Goal: Information Seeking & Learning: Learn about a topic

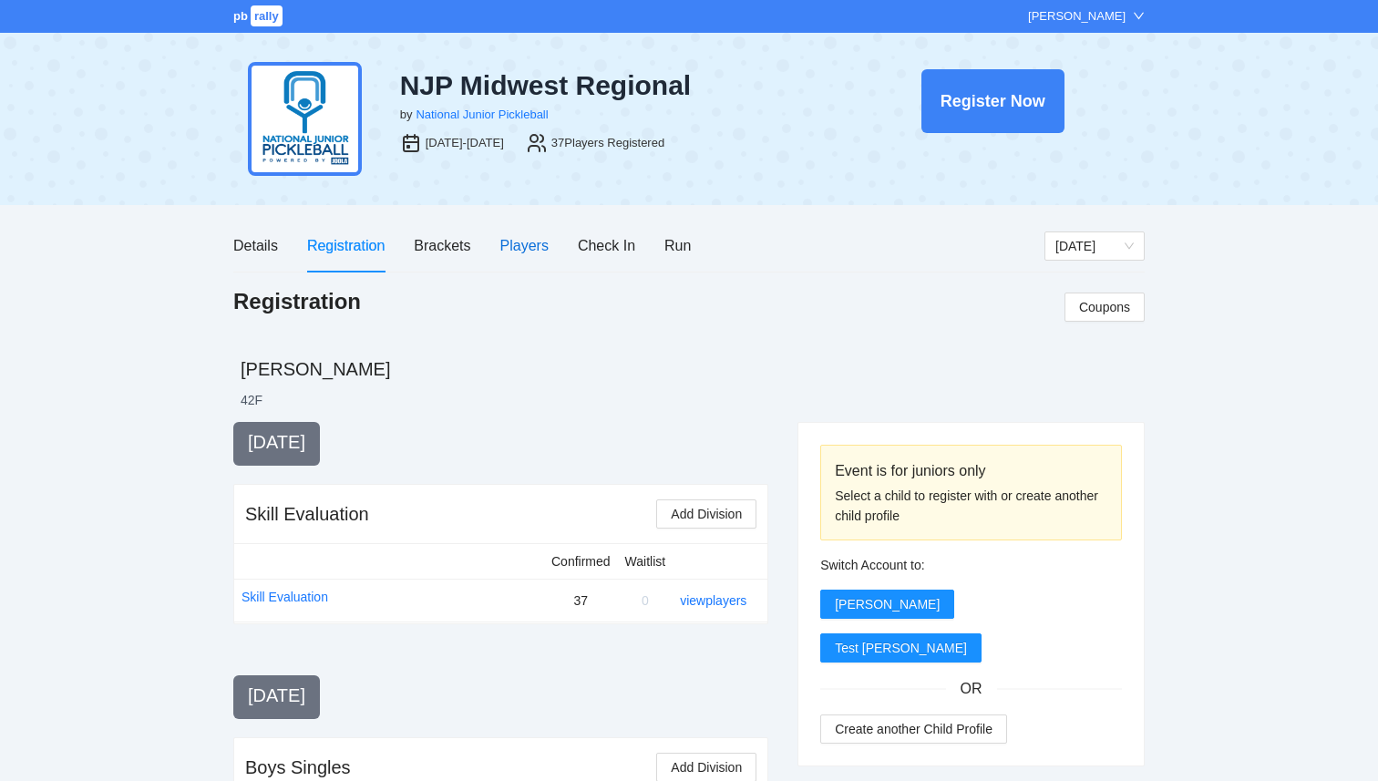
click at [514, 245] on div "Players" at bounding box center [524, 245] width 48 height 23
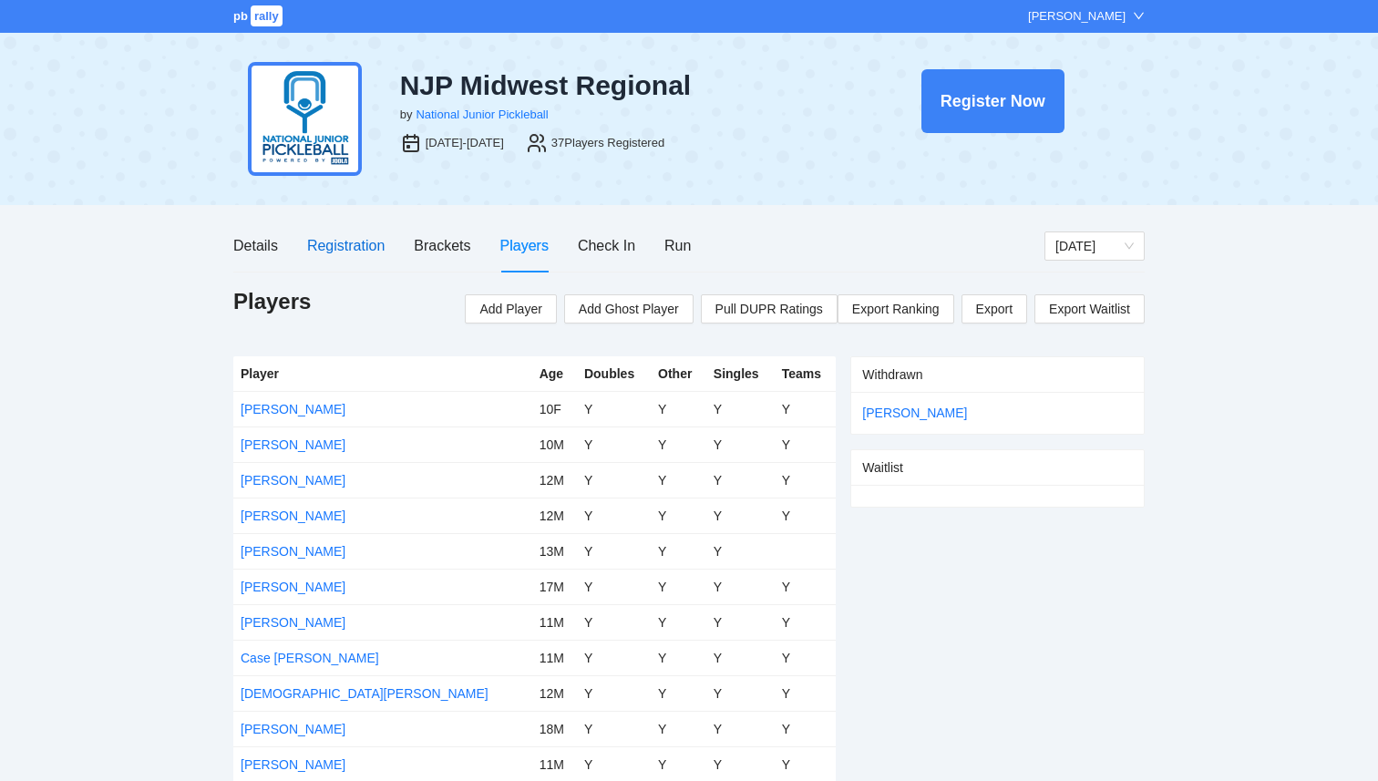
click at [349, 246] on div "Registration" at bounding box center [345, 245] width 77 height 23
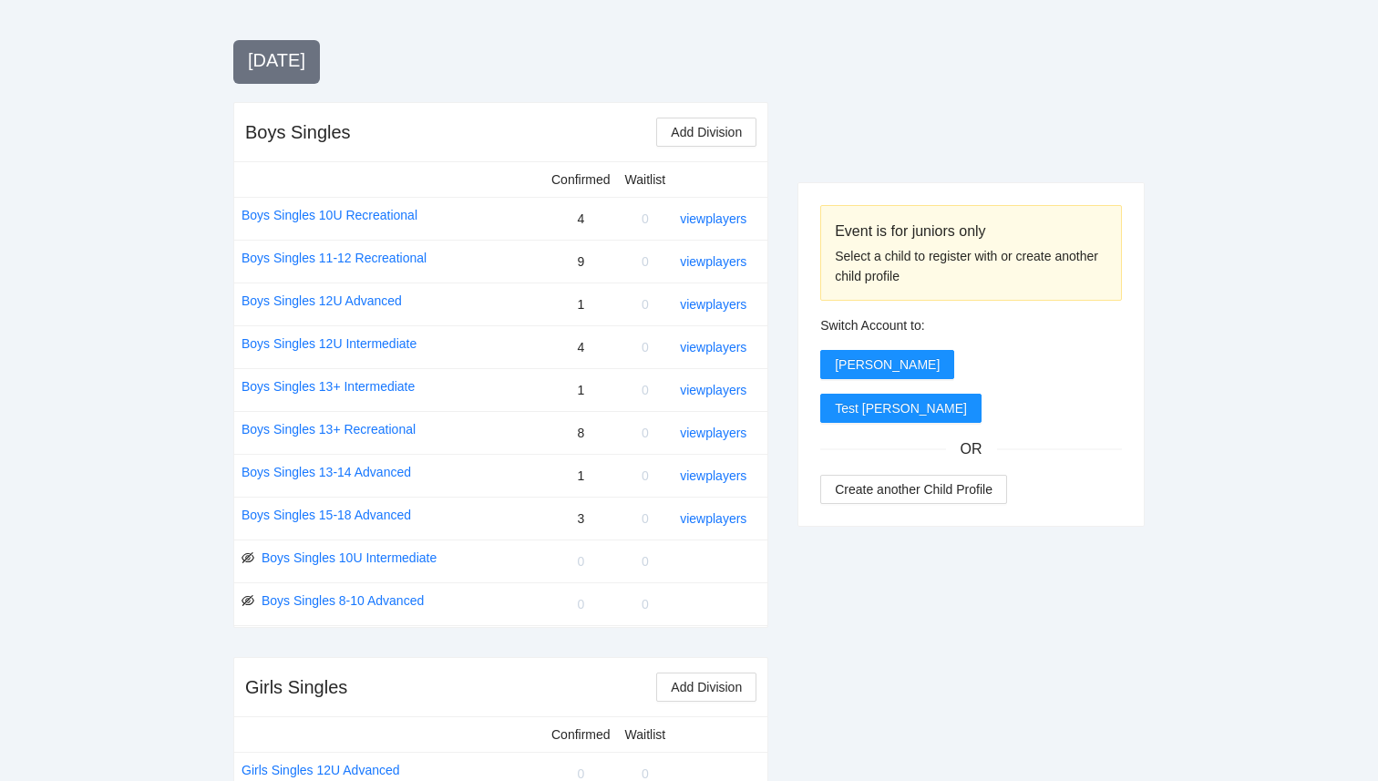
scroll to position [636, 0]
click at [719, 301] on link "view players" at bounding box center [713, 303] width 67 height 15
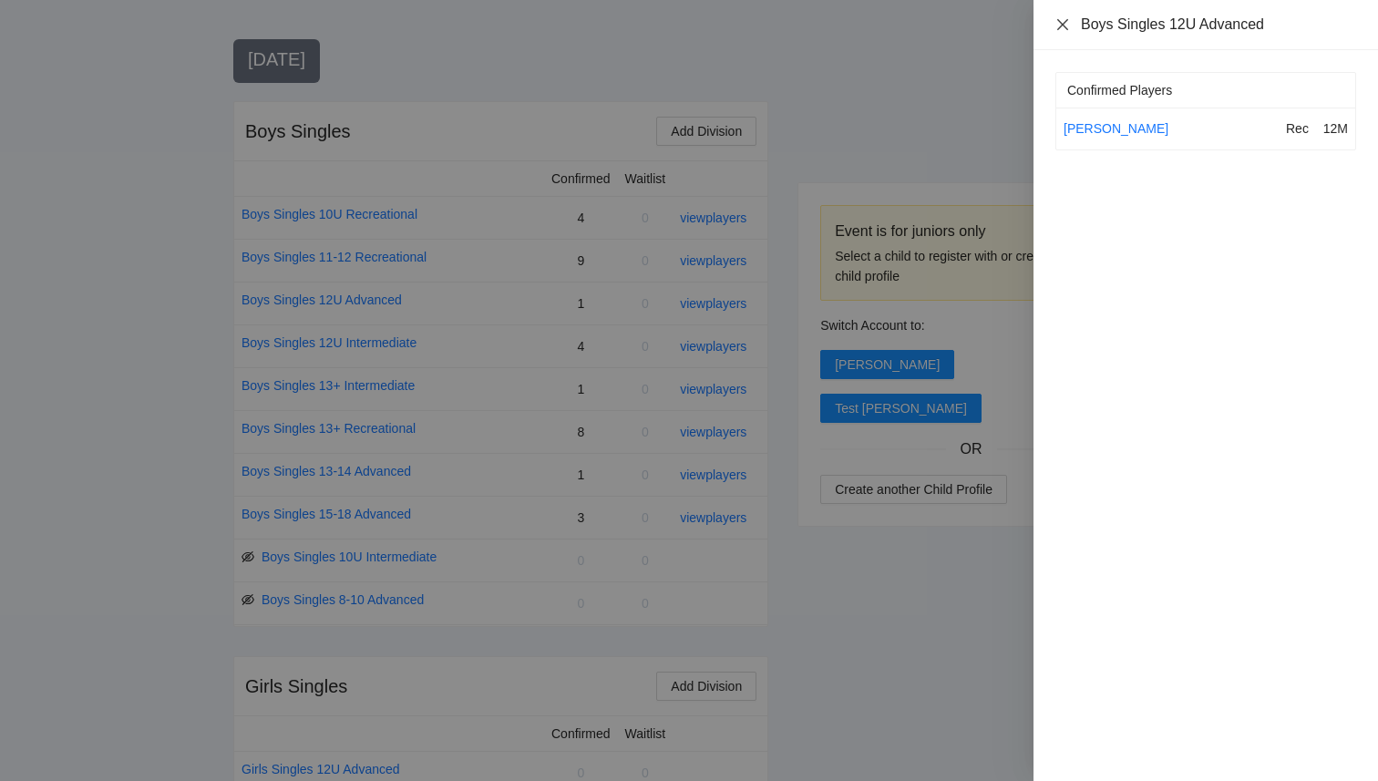
click at [1058, 24] on icon "close" at bounding box center [1062, 24] width 15 height 15
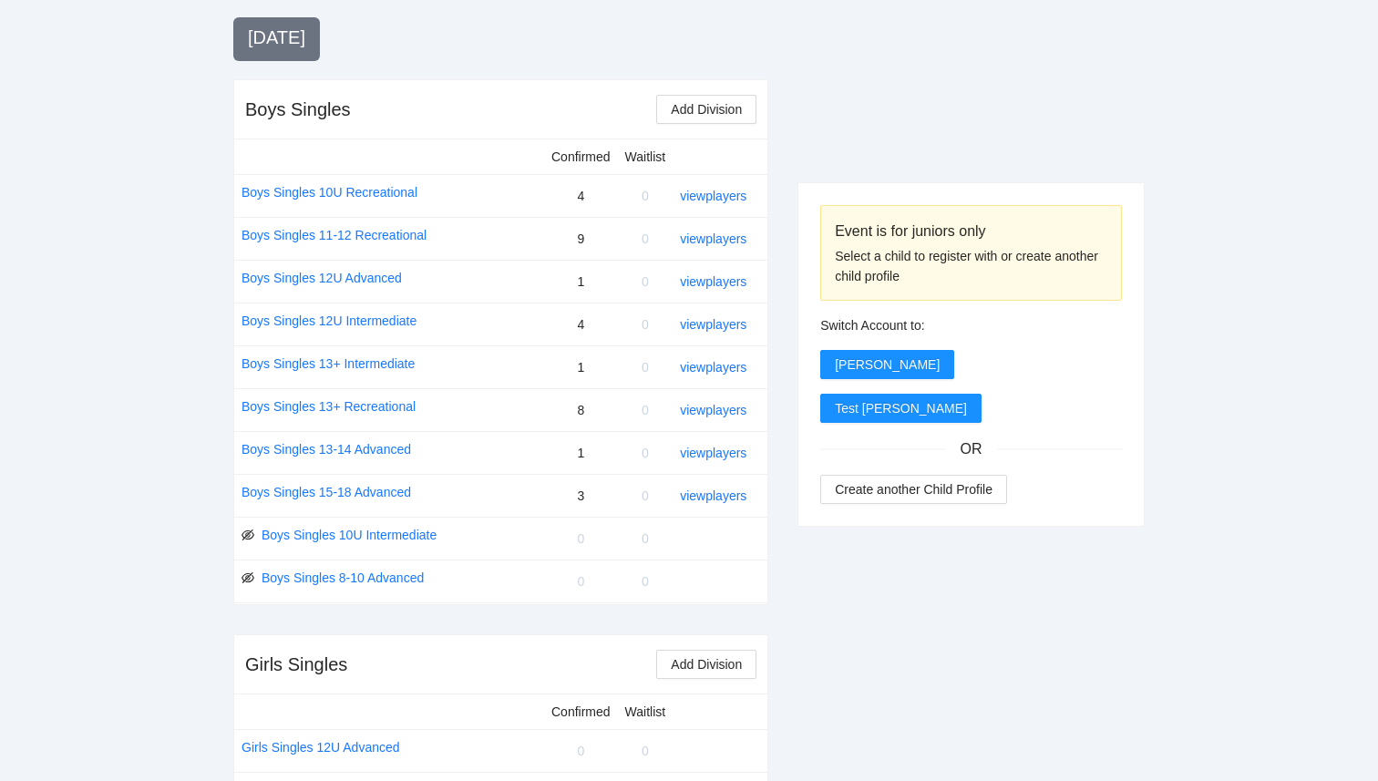
scroll to position [650, 0]
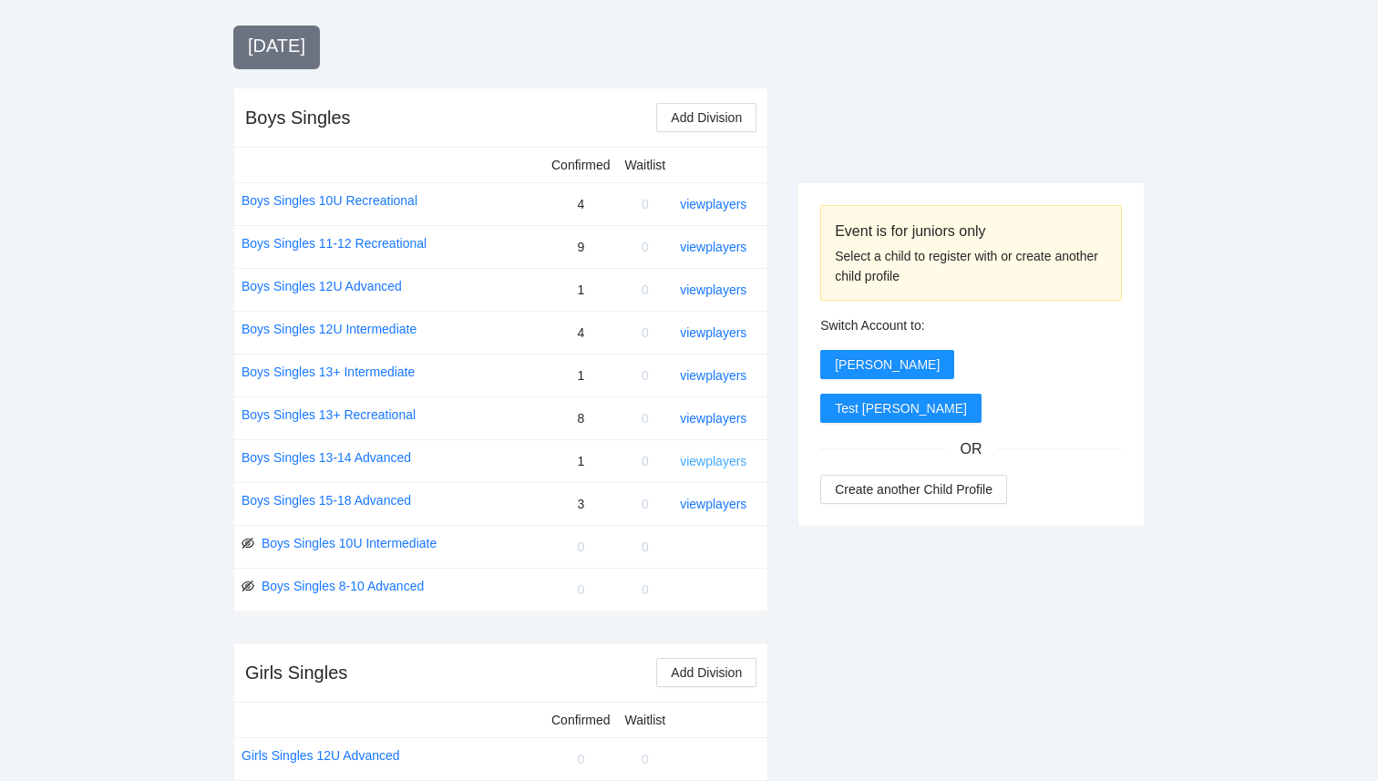
click at [740, 462] on link "view players" at bounding box center [713, 461] width 67 height 15
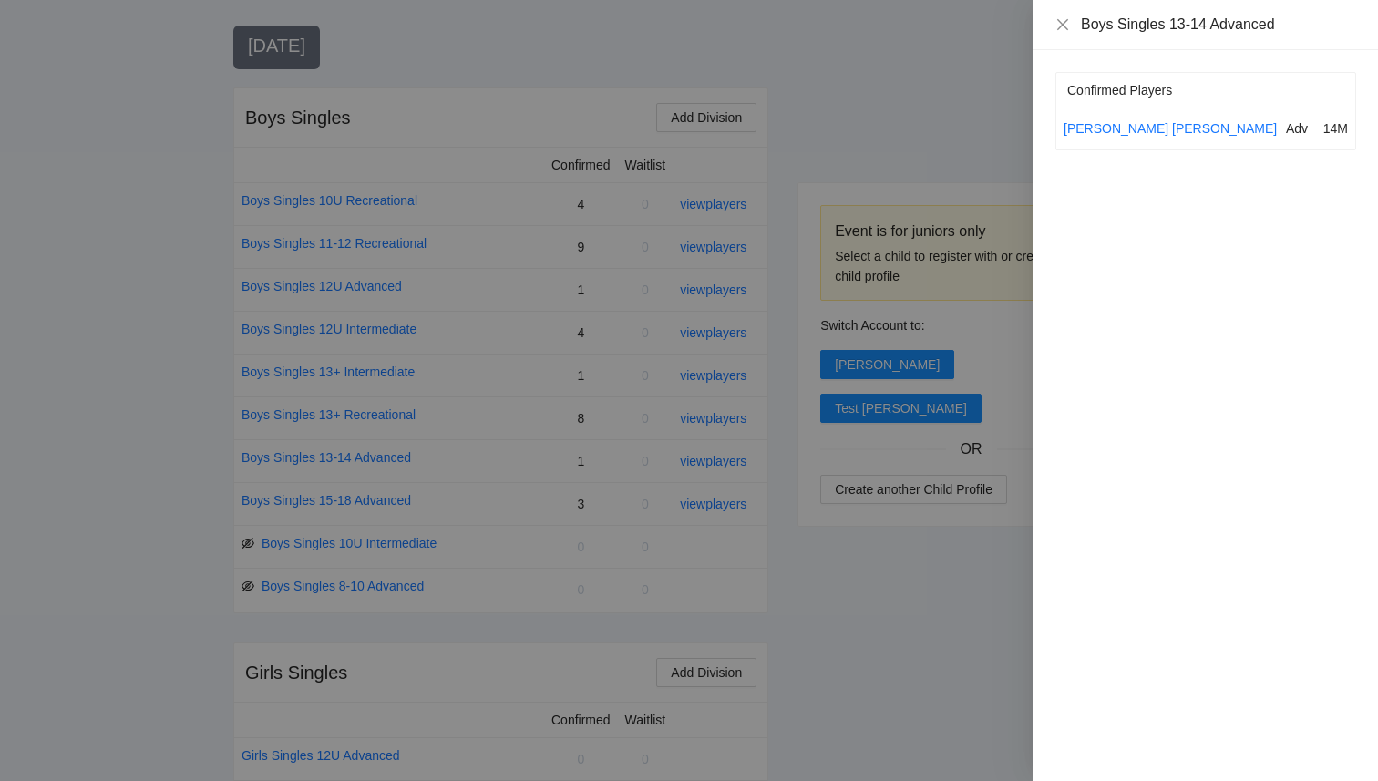
click at [972, 550] on div at bounding box center [689, 390] width 1378 height 781
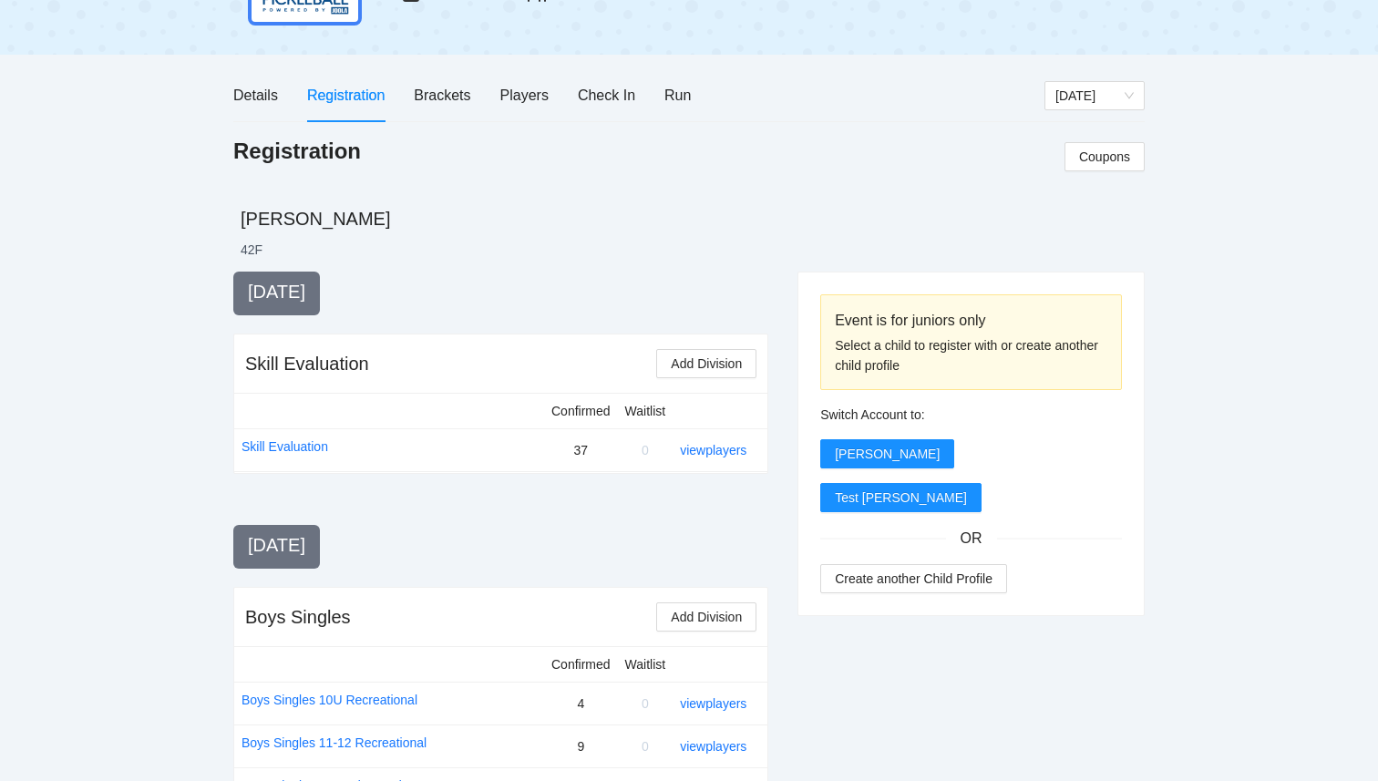
scroll to position [0, 0]
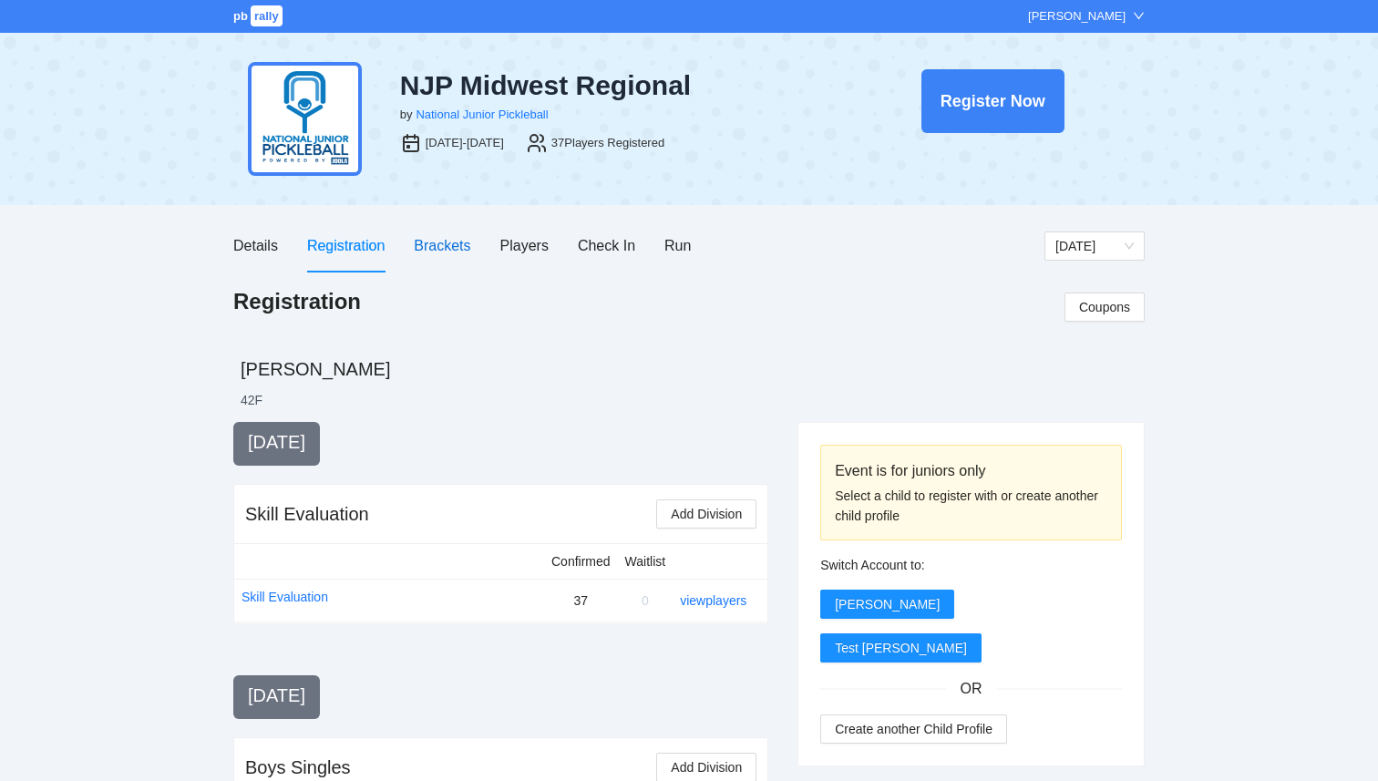
click at [457, 242] on div "Brackets" at bounding box center [442, 245] width 57 height 23
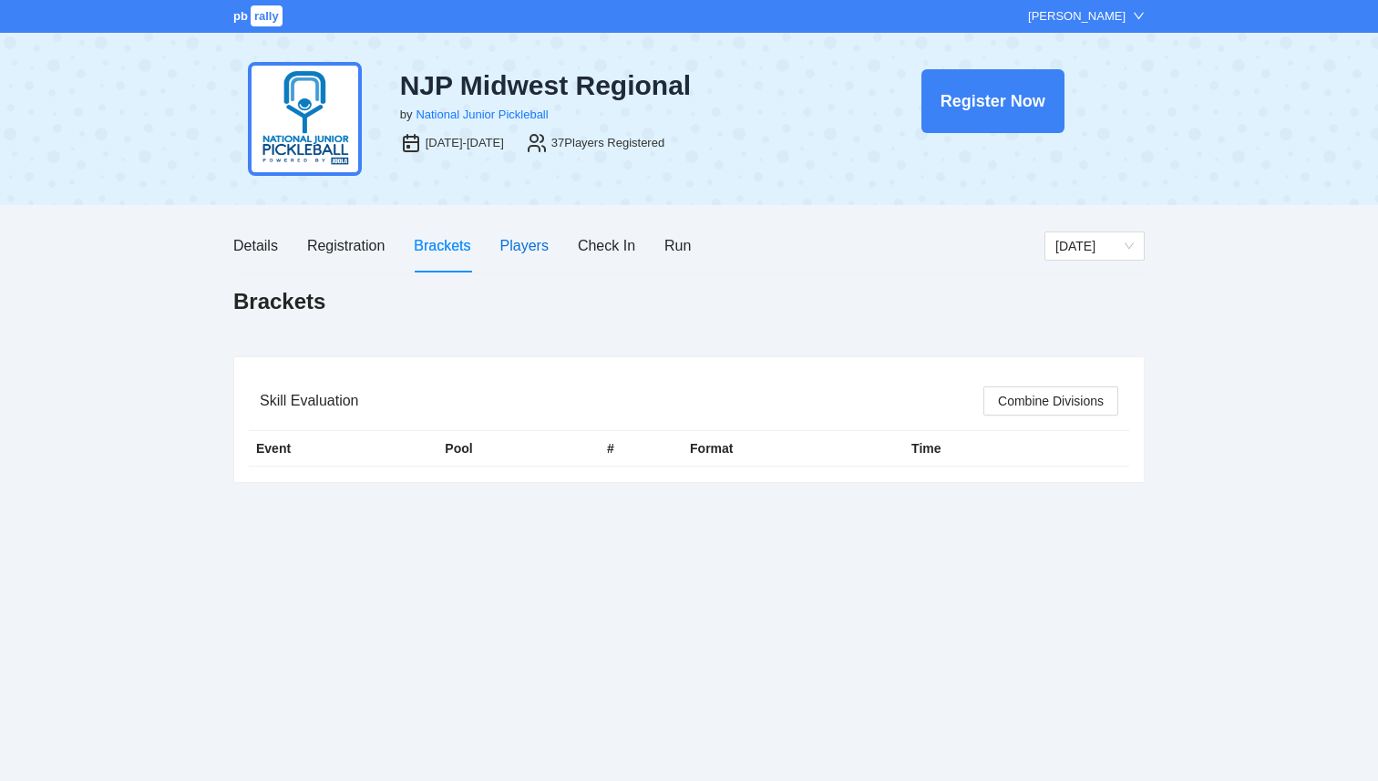
click at [527, 248] on div "Players" at bounding box center [524, 245] width 48 height 23
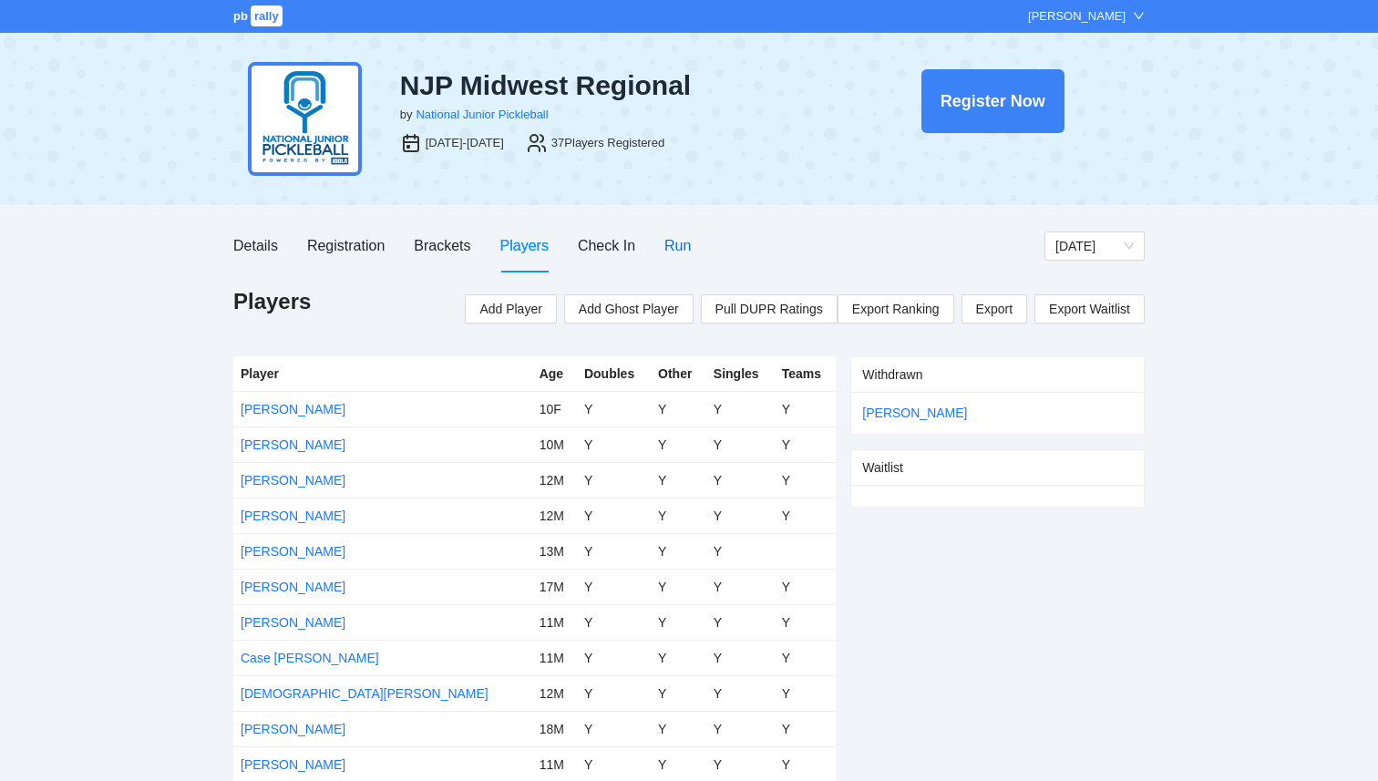
click at [665, 252] on div "Run" at bounding box center [677, 245] width 26 height 23
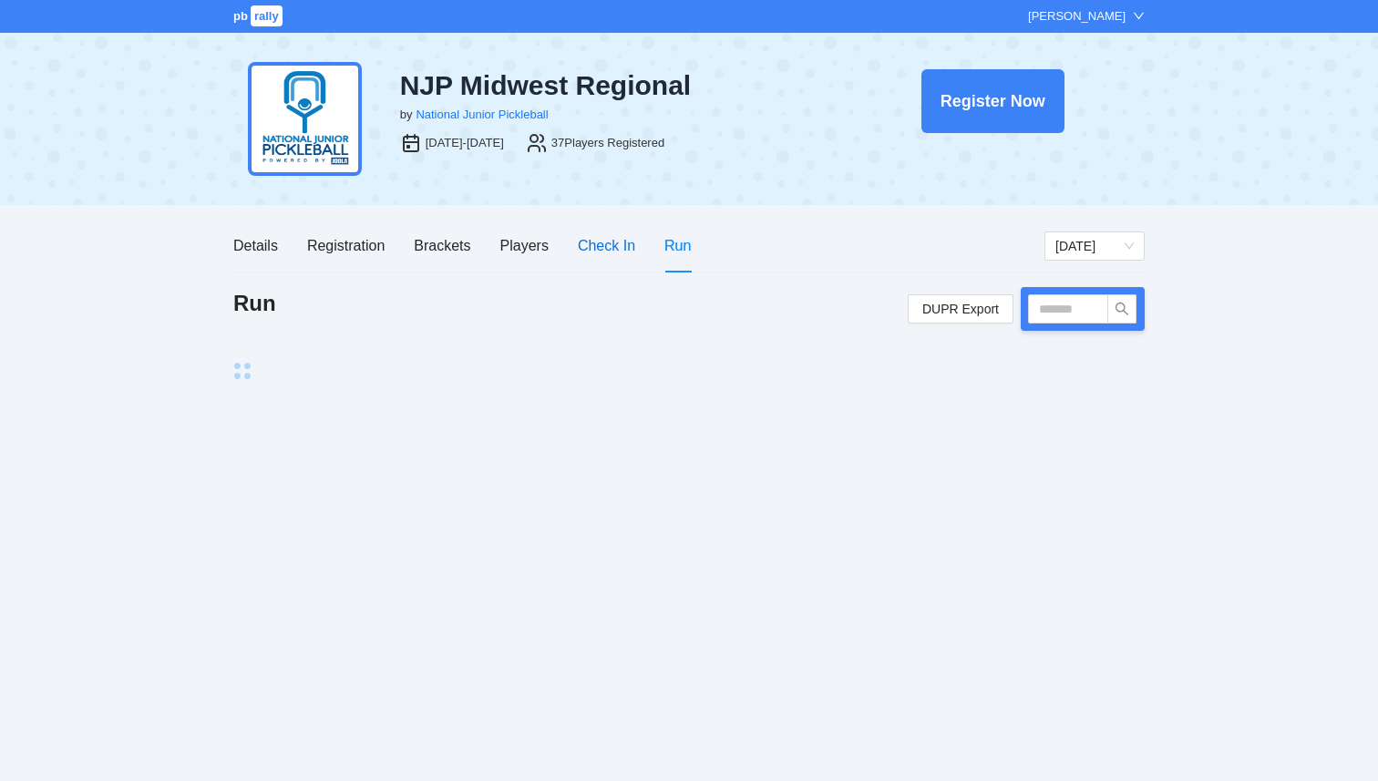
click at [611, 252] on div "Check In" at bounding box center [606, 245] width 57 height 23
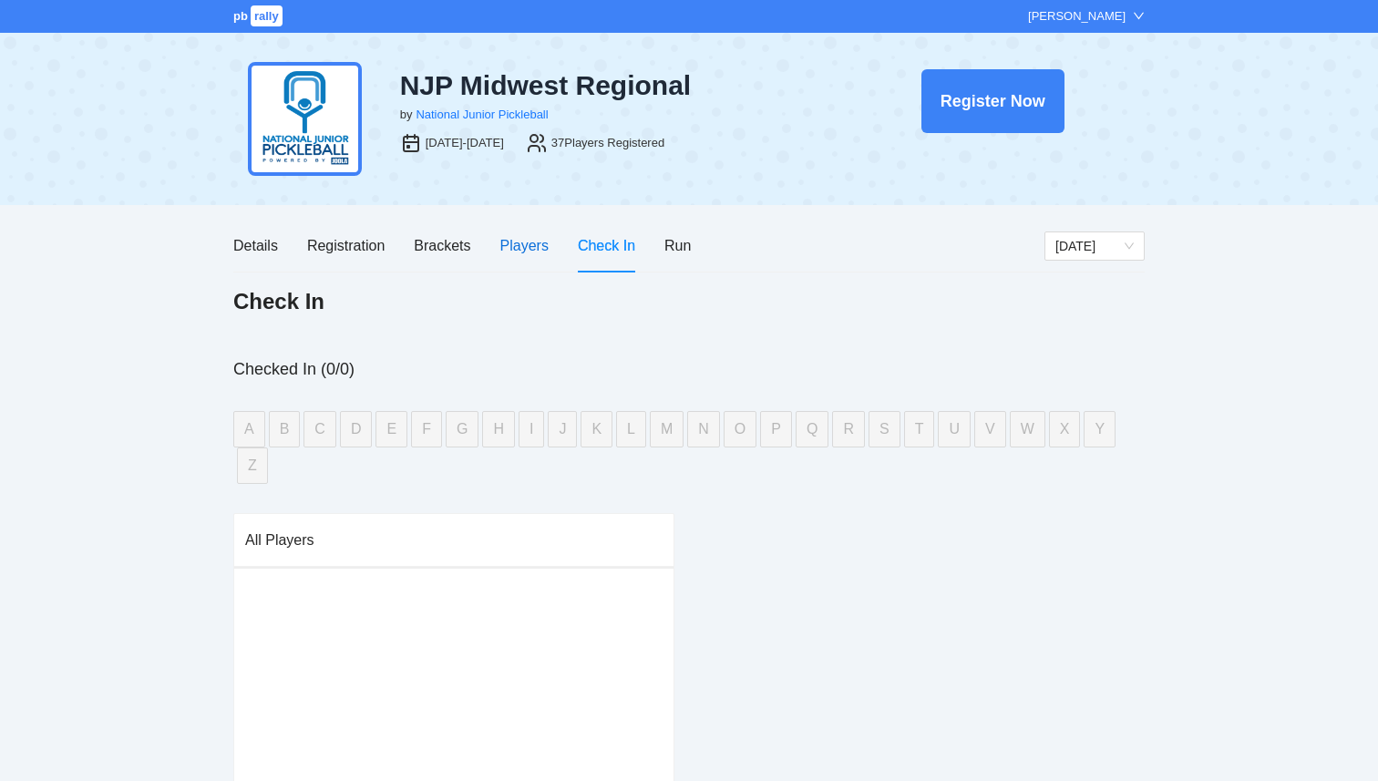
click at [525, 248] on div "Players" at bounding box center [524, 245] width 48 height 23
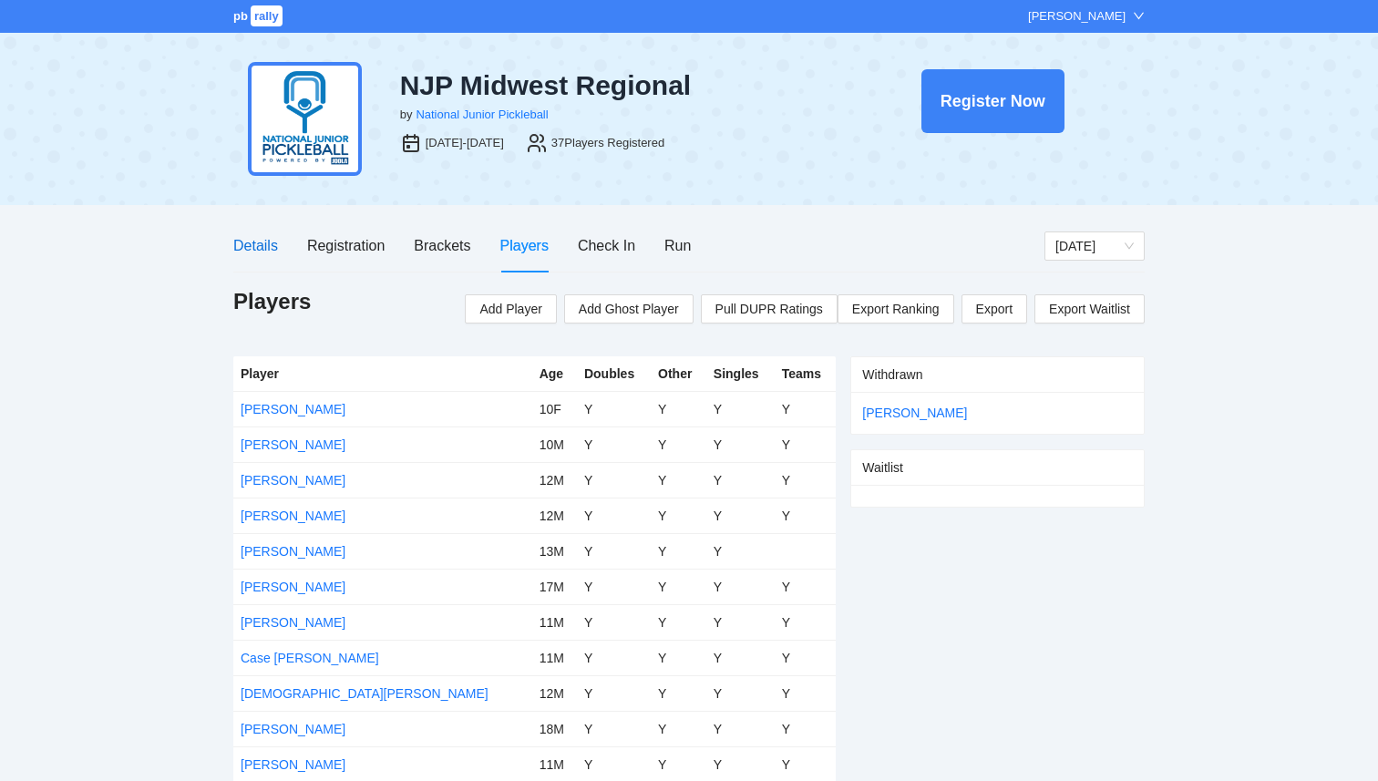
click at [241, 247] on div "Details" at bounding box center [255, 245] width 45 height 23
